Goal: Task Accomplishment & Management: Manage account settings

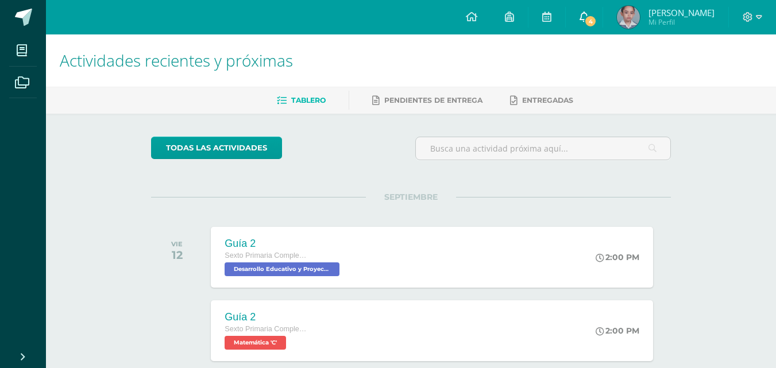
click at [603, 9] on link "4" at bounding box center [584, 17] width 37 height 34
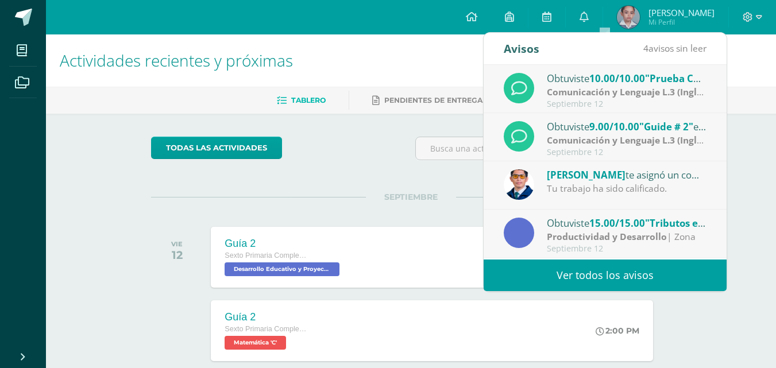
click at [601, 265] on link "Ver todos los avisos" at bounding box center [605, 276] width 243 height 32
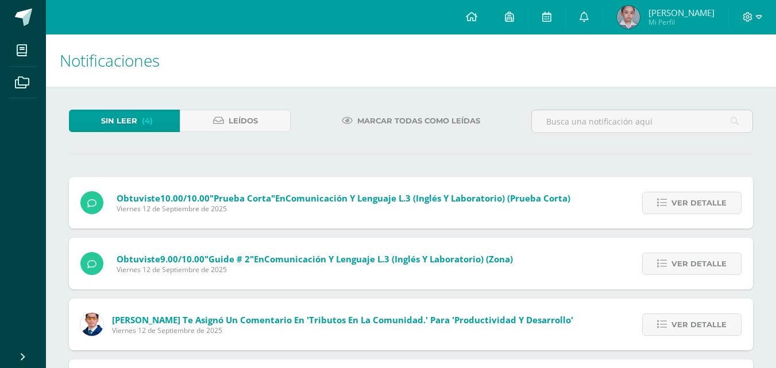
click at [448, 125] on span "Marcar todas como leídas" at bounding box center [418, 120] width 123 height 21
